Goal: Task Accomplishment & Management: Manage account settings

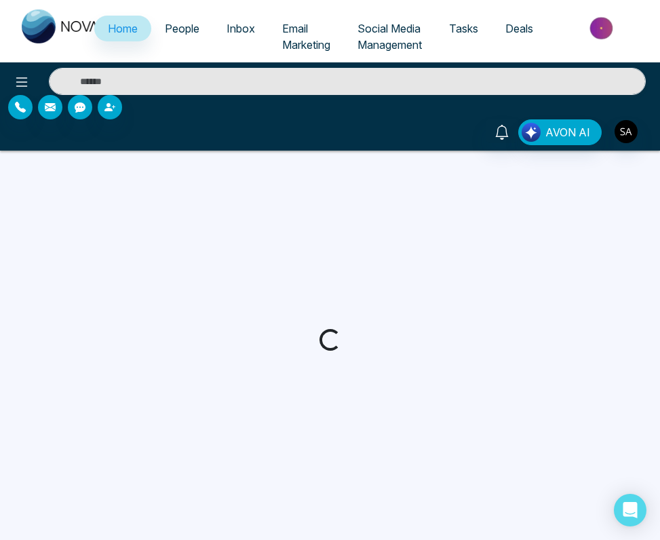
select select "*"
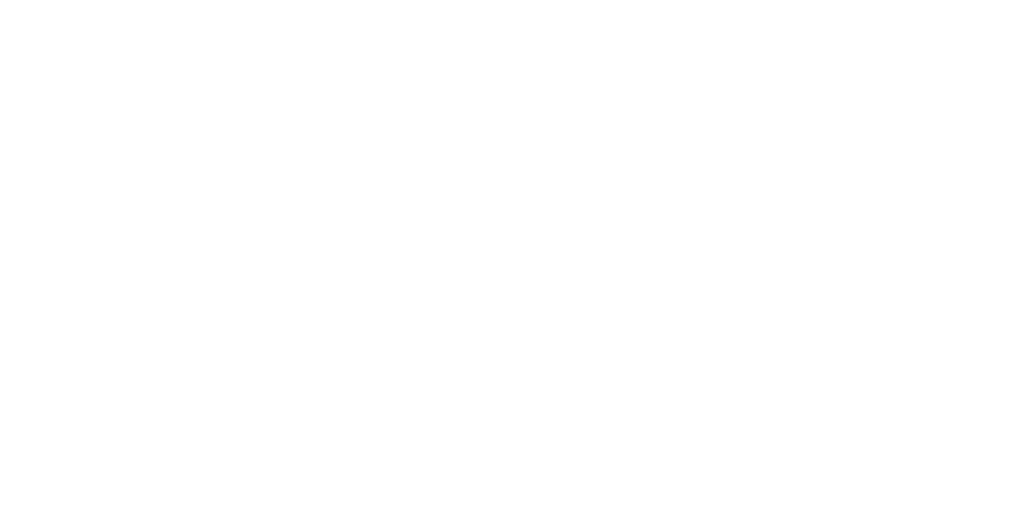
select select "*"
